Goal: Navigation & Orientation: Go to known website

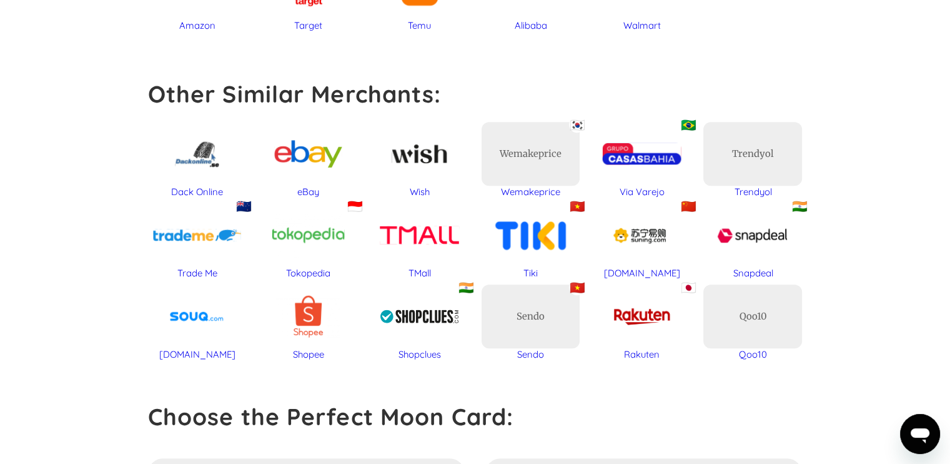
scroll to position [735, 0]
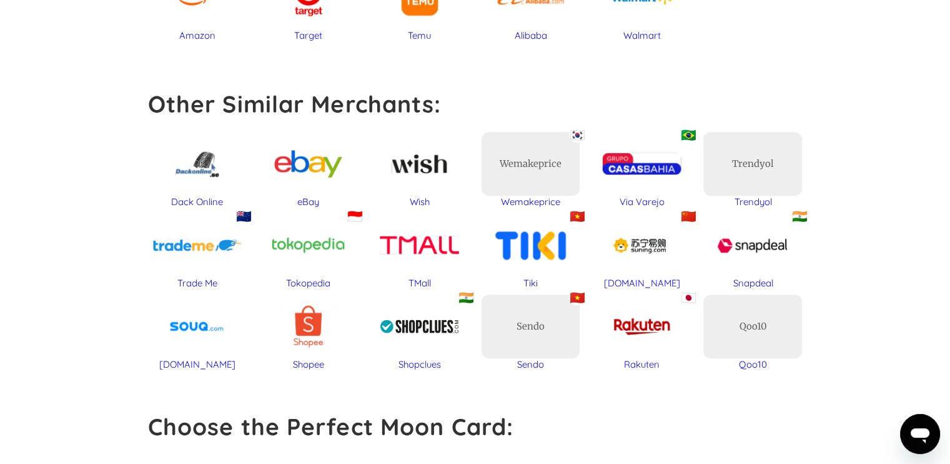
click at [212, 177] on div "Dack Online" at bounding box center [197, 164] width 99 height 64
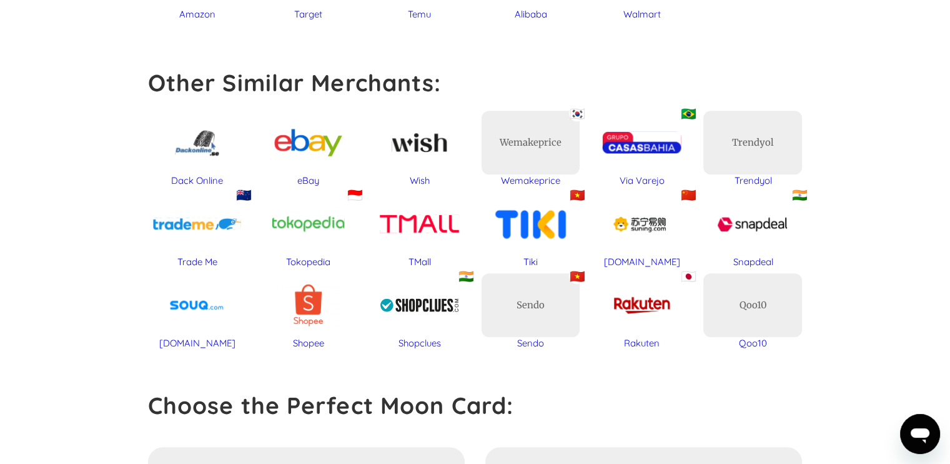
scroll to position [507, 0]
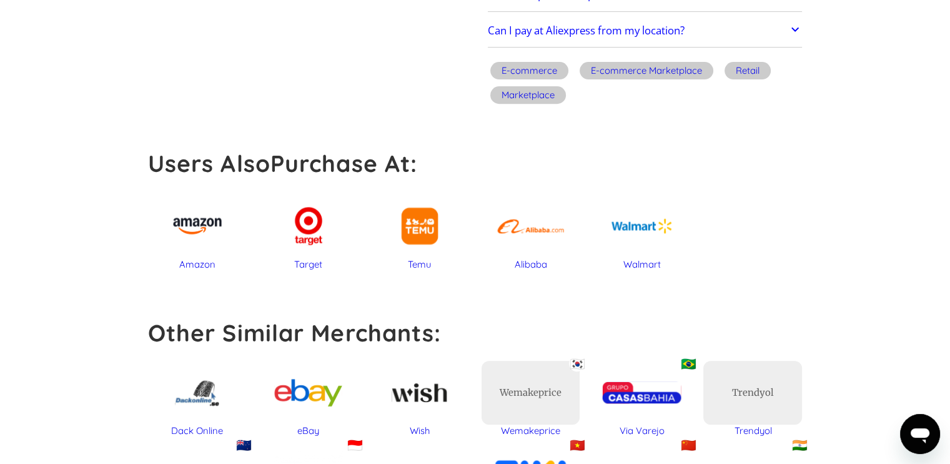
click at [640, 239] on div at bounding box center [641, 226] width 99 height 64
